Goal: Task Accomplishment & Management: Complete application form

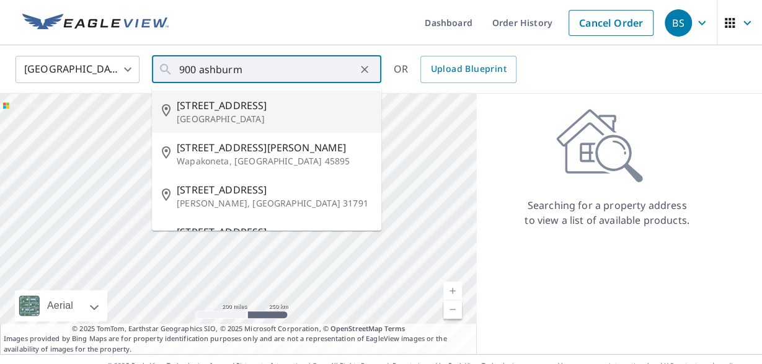
click at [231, 110] on span "[STREET_ADDRESS]" at bounding box center [274, 105] width 195 height 15
type input "[STREET_ADDRESS]"
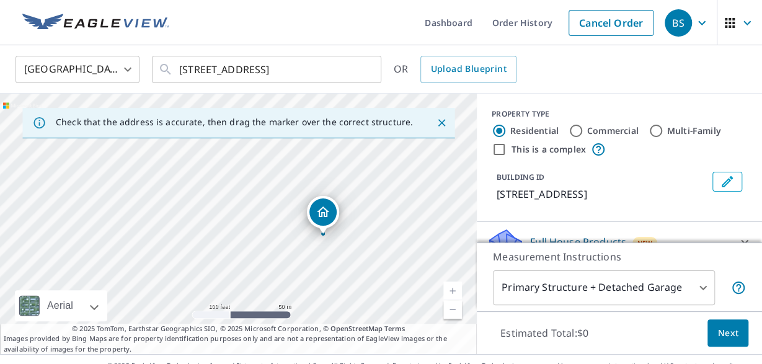
drag, startPoint x: 200, startPoint y: 199, endPoint x: 278, endPoint y: 216, distance: 79.3
click at [282, 213] on div "[STREET_ADDRESS]" at bounding box center [238, 224] width 477 height 260
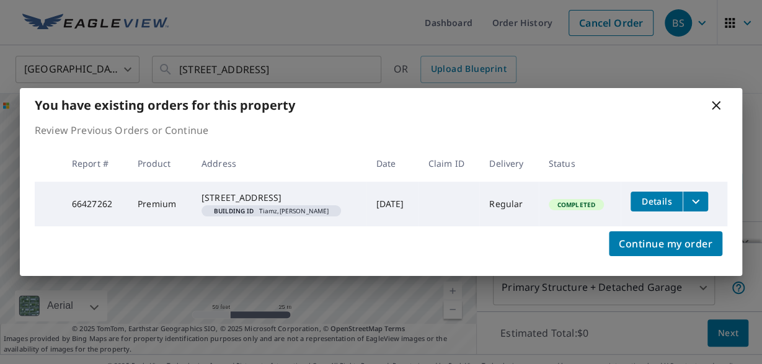
click at [714, 101] on icon at bounding box center [716, 105] width 9 height 9
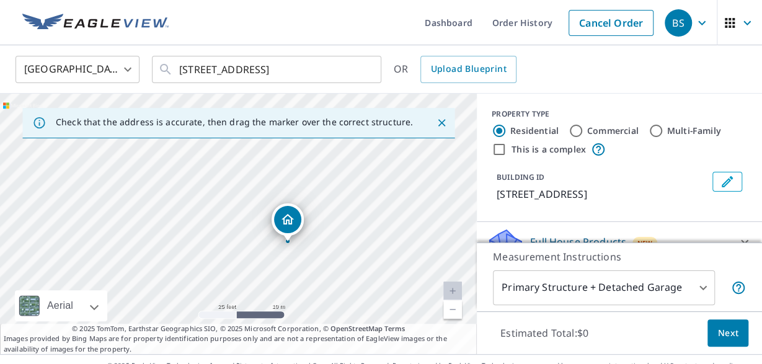
drag, startPoint x: 135, startPoint y: 244, endPoint x: 322, endPoint y: 268, distance: 188.8
click at [322, 268] on div "[STREET_ADDRESS]" at bounding box center [238, 224] width 477 height 260
drag, startPoint x: 226, startPoint y: 243, endPoint x: 292, endPoint y: 164, distance: 102.2
click at [292, 164] on div "[STREET_ADDRESS]" at bounding box center [238, 224] width 477 height 260
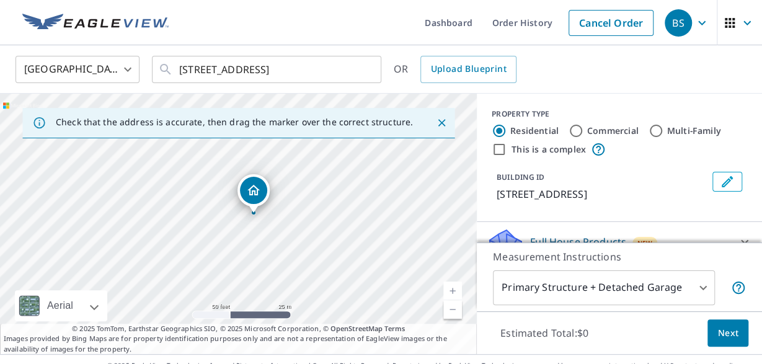
drag, startPoint x: 264, startPoint y: 251, endPoint x: 180, endPoint y: 313, distance: 103.7
click at [180, 313] on div "[STREET_ADDRESS]" at bounding box center [238, 224] width 477 height 260
drag, startPoint x: 201, startPoint y: 213, endPoint x: 321, endPoint y: 274, distance: 134.5
click at [321, 274] on div "[STREET_ADDRESS]" at bounding box center [238, 224] width 477 height 260
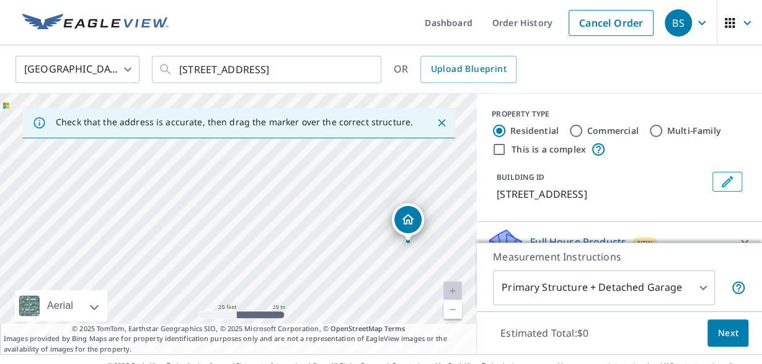
drag, startPoint x: 296, startPoint y: 275, endPoint x: 269, endPoint y: 220, distance: 61.3
click at [269, 220] on div "[STREET_ADDRESS]" at bounding box center [238, 224] width 477 height 260
click at [442, 126] on icon "Close" at bounding box center [441, 123] width 12 height 12
